Goal: Transaction & Acquisition: Purchase product/service

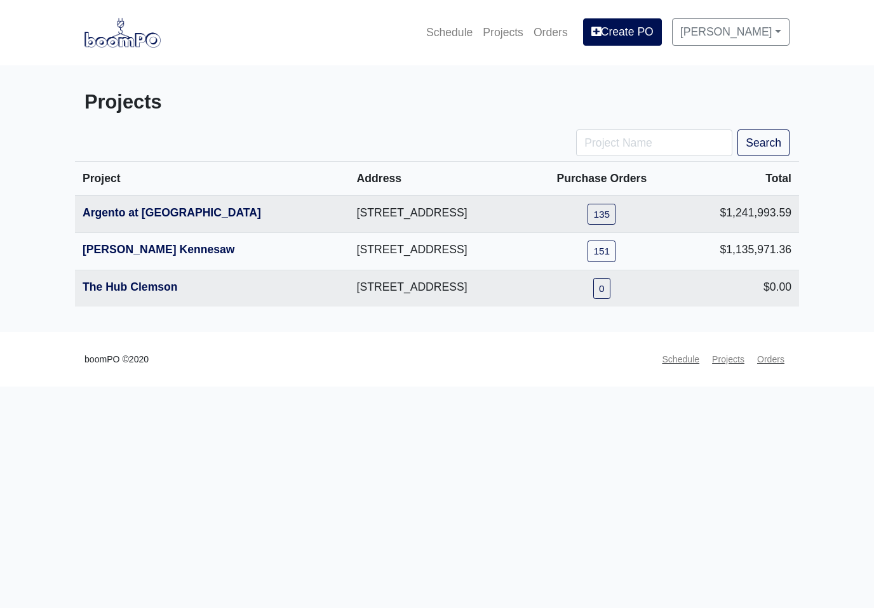
click at [173, 209] on link "Argento at [GEOGRAPHIC_DATA]" at bounding box center [172, 212] width 178 height 13
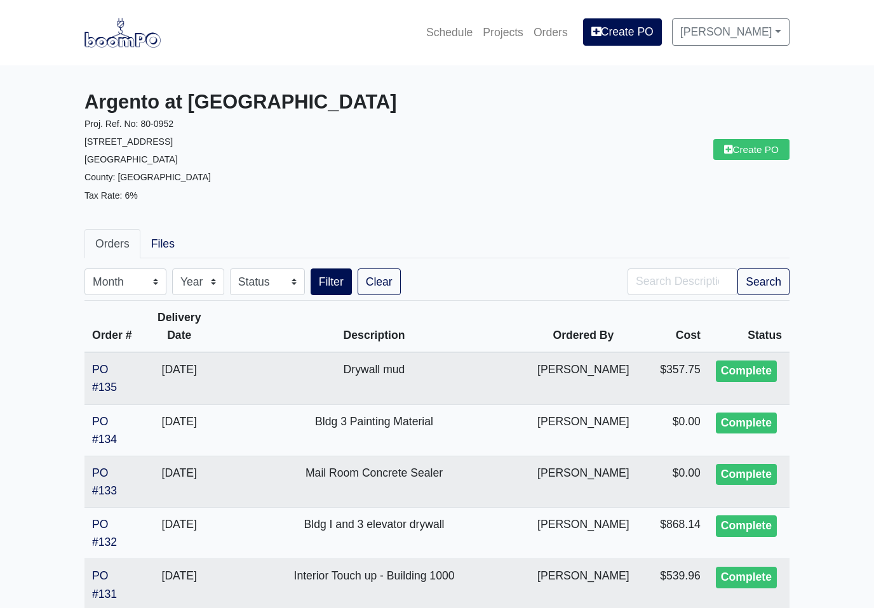
click at [760, 154] on link "Create PO" at bounding box center [751, 149] width 76 height 21
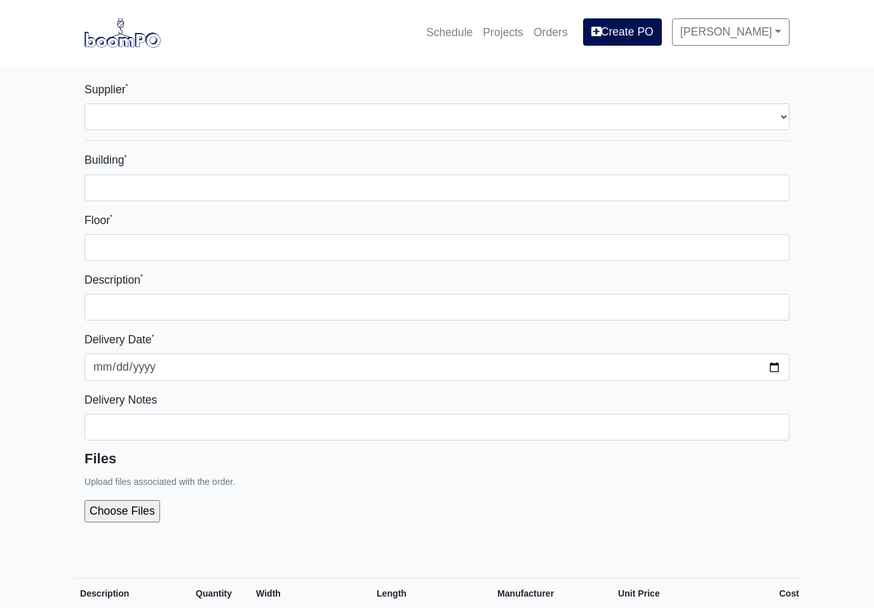
select select
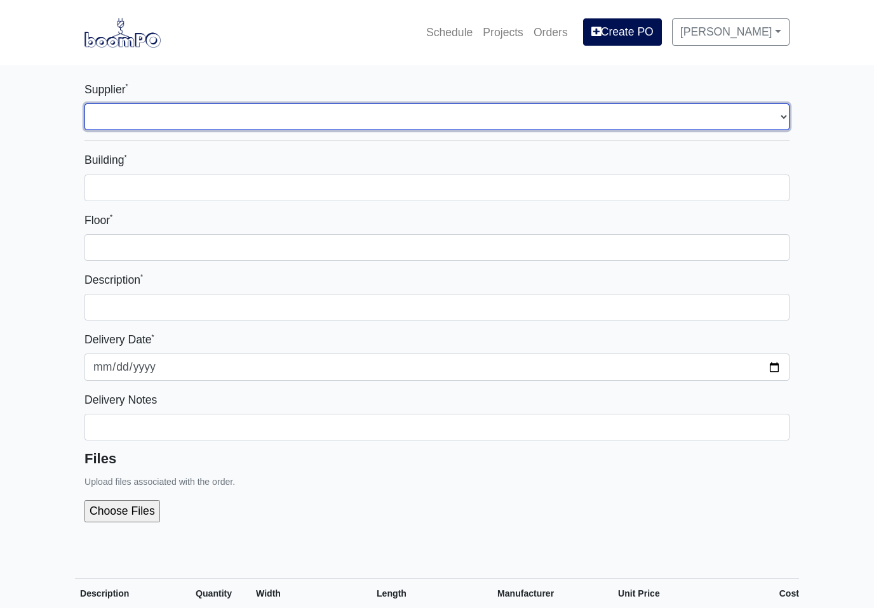
click at [778, 117] on select "Select one... L&W Supply - [GEOGRAPHIC_DATA], [GEOGRAPHIC_DATA] Grabber Constru…" at bounding box center [436, 116] width 705 height 27
select select "848"
select select
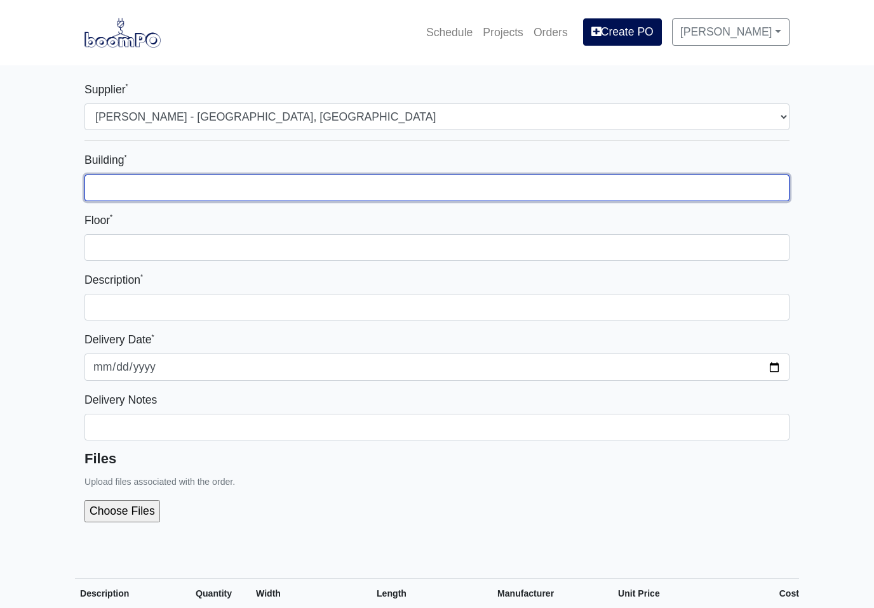
click at [525, 187] on input "Building *" at bounding box center [436, 188] width 705 height 27
type input "3"
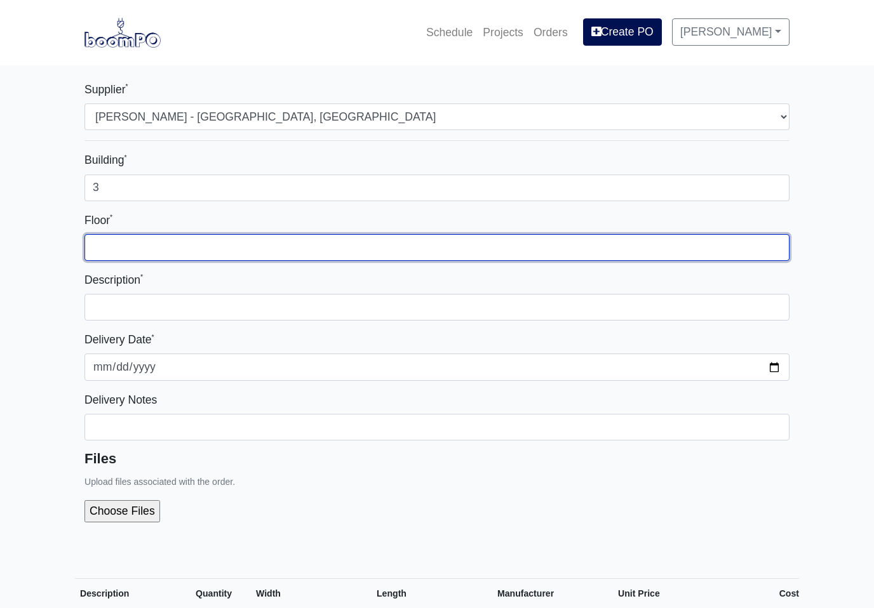
click at [335, 248] on input "Floor *" at bounding box center [436, 247] width 705 height 27
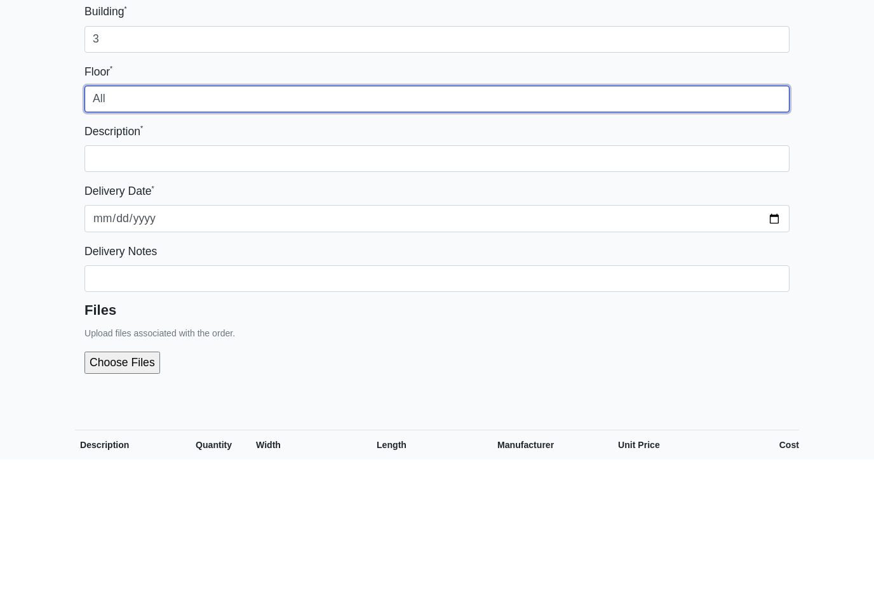
type input "All"
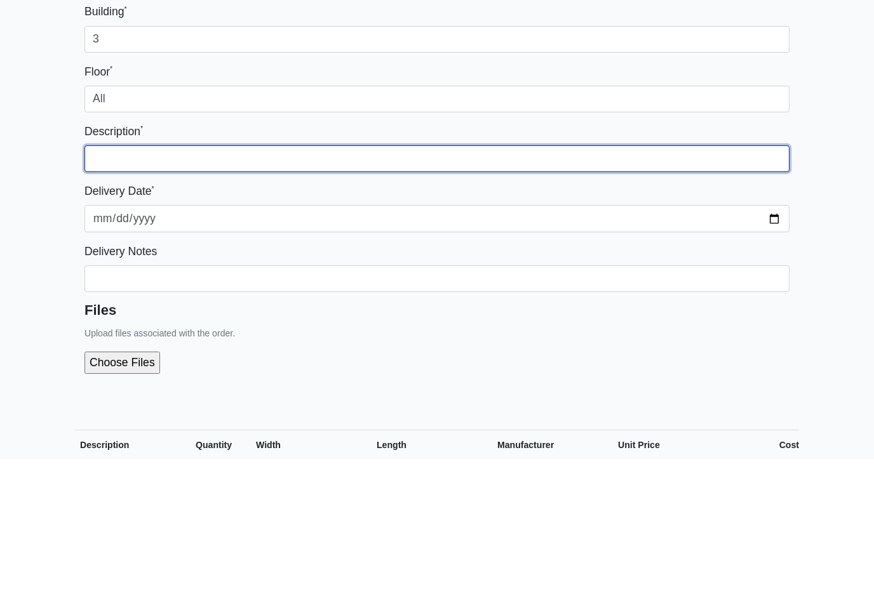
click at [730, 294] on input "text" at bounding box center [436, 307] width 705 height 27
type input "Exterior paint"
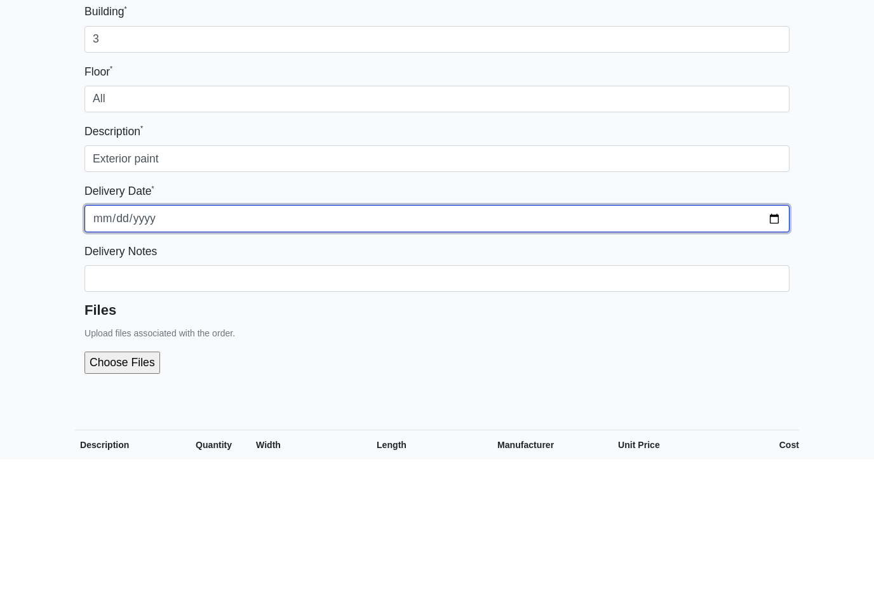
click at [659, 354] on input "[DATE]" at bounding box center [436, 367] width 705 height 27
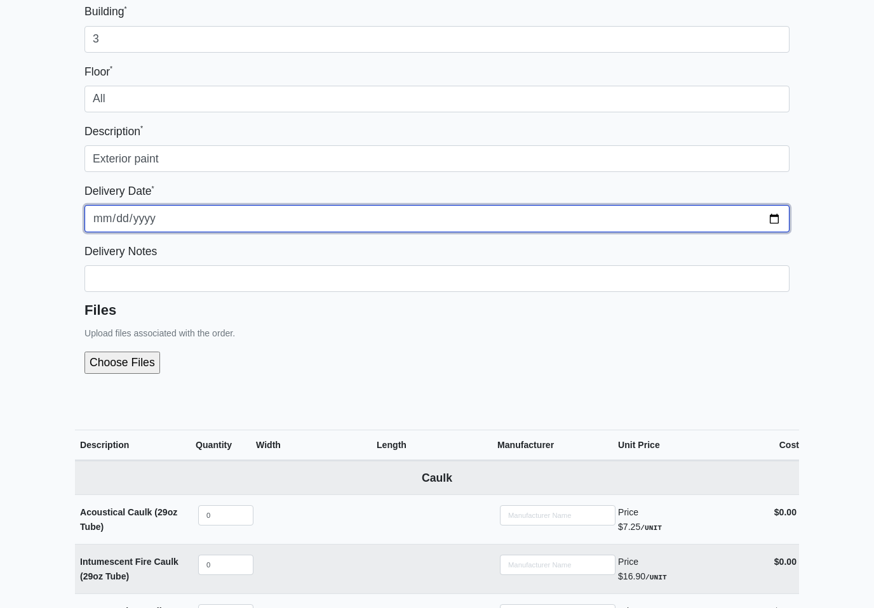
click at [505, 218] on input "[DATE]" at bounding box center [436, 218] width 705 height 27
type input "[DATE]"
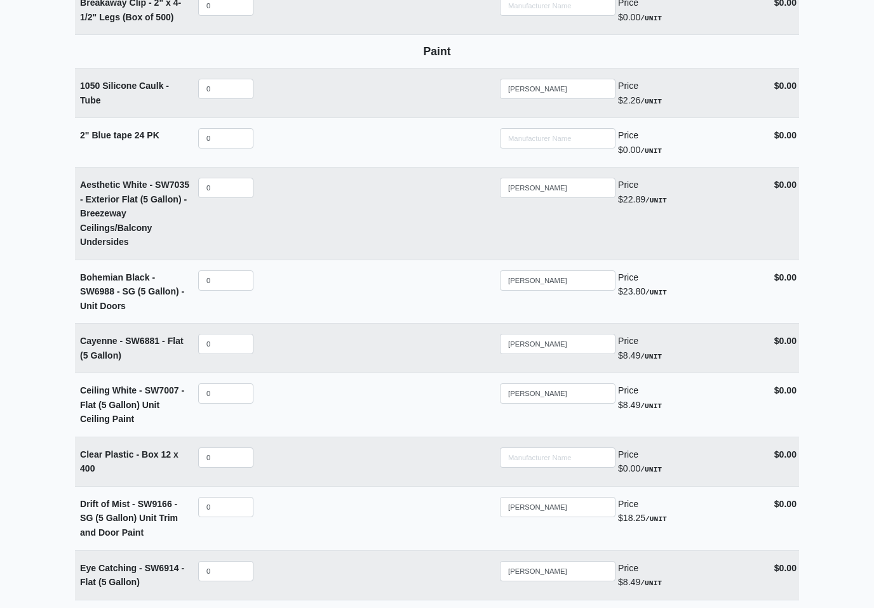
scroll to position [2141, 0]
click at [236, 178] on input "0" at bounding box center [225, 188] width 55 height 20
select select
type input "8"
select select
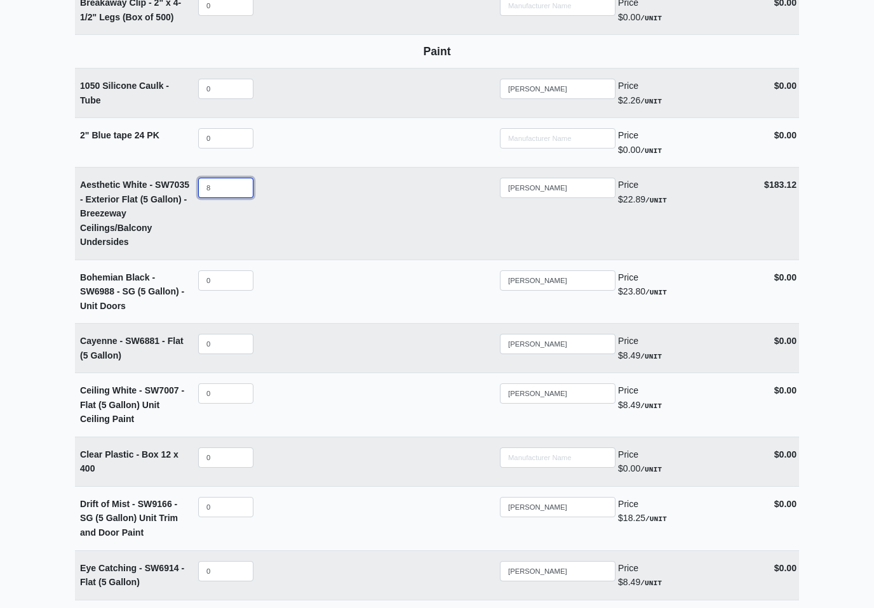
type input "80"
select select
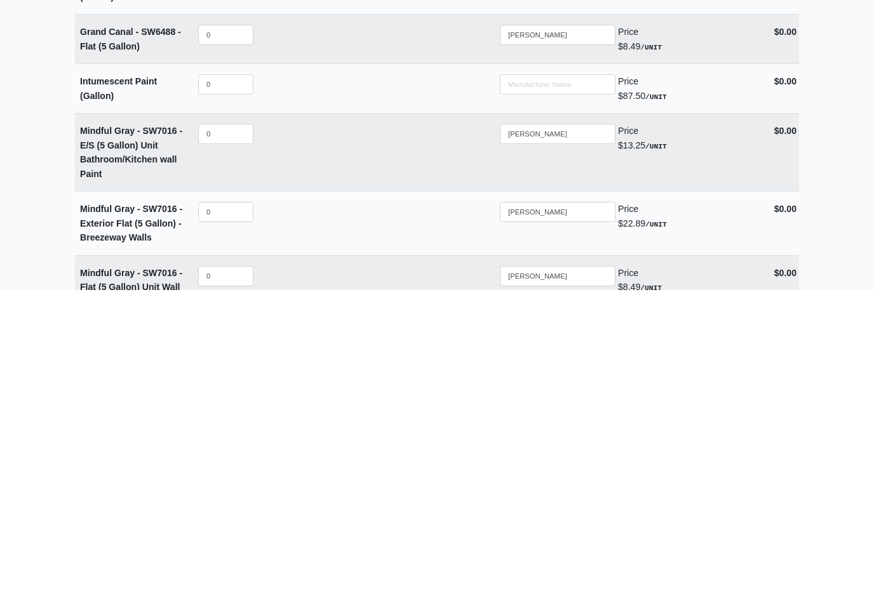
scroll to position [2473, 0]
type input "80"
click at [235, 519] on input "0" at bounding box center [225, 529] width 55 height 20
select select
type input "8"
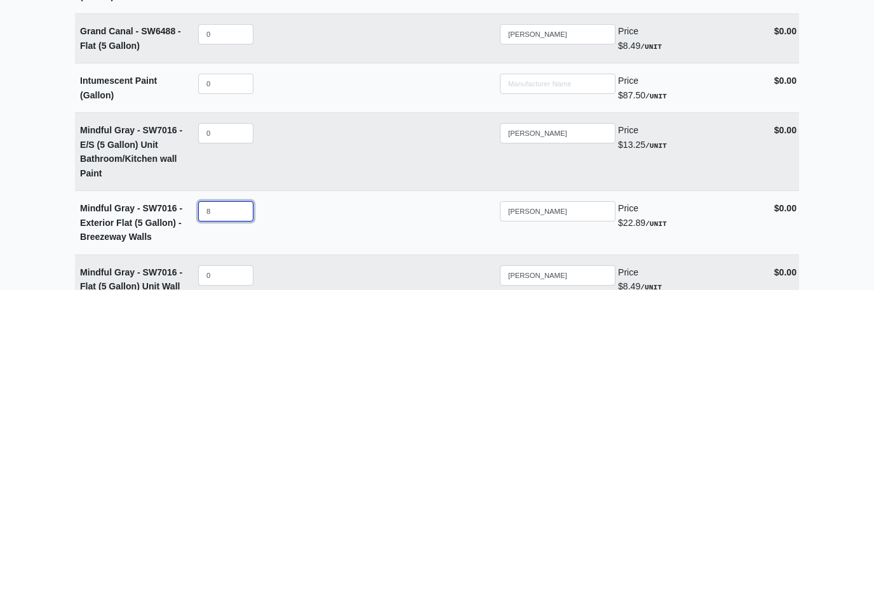
select select
type input "80"
select select
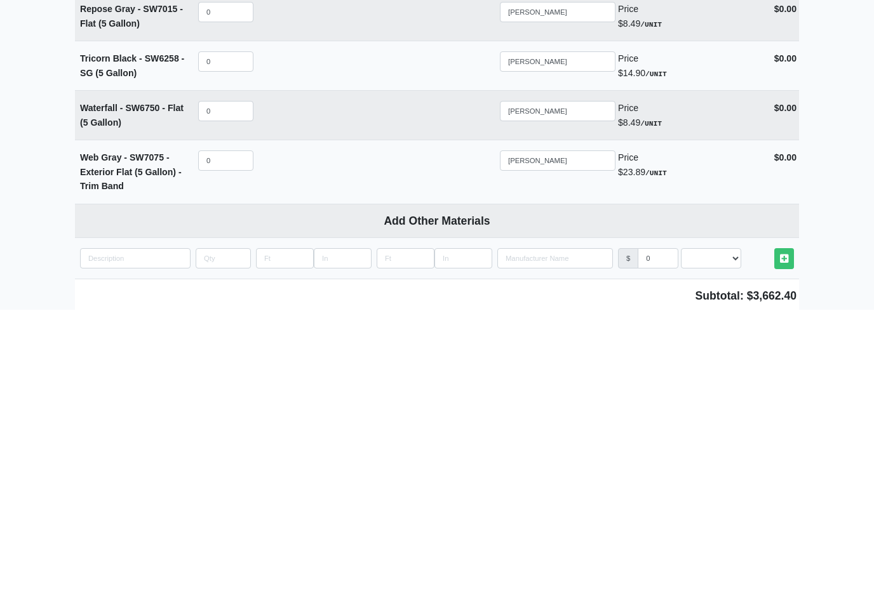
scroll to position [2877, 0]
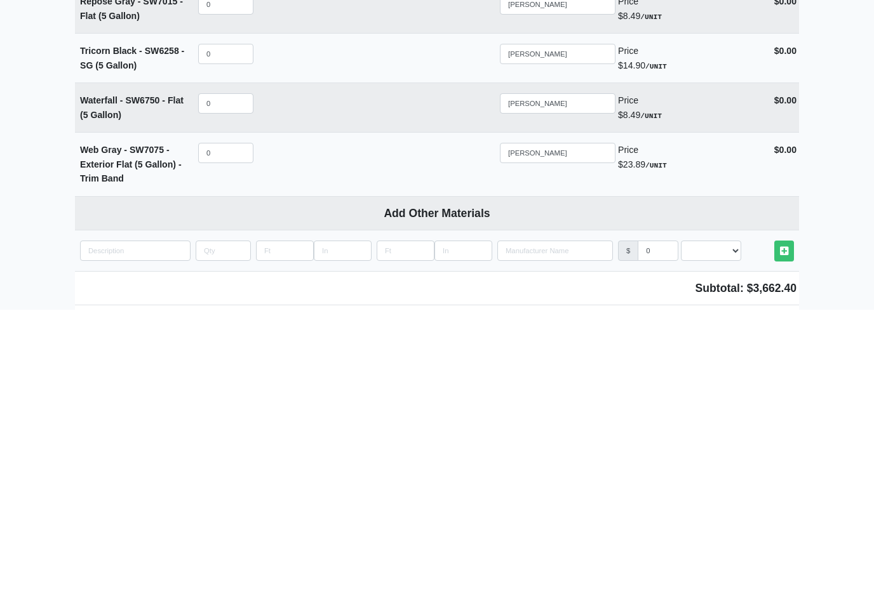
type input "80"
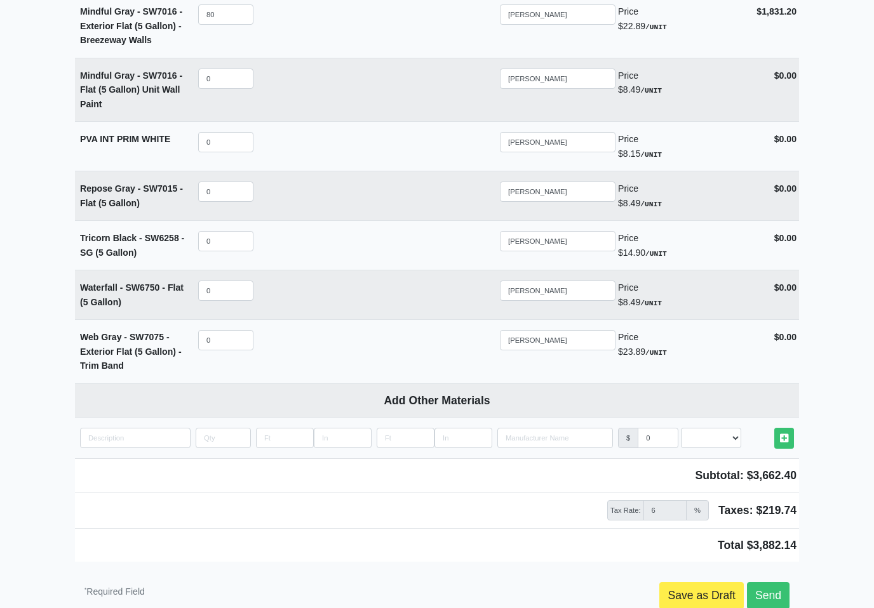
click at [774, 582] on link "Send" at bounding box center [768, 595] width 43 height 27
